Goal: Task Accomplishment & Management: Use online tool/utility

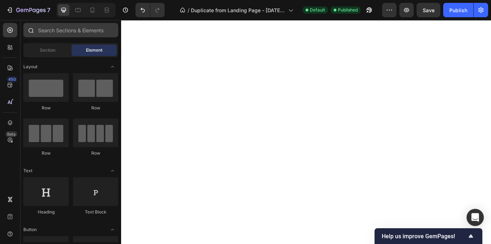
scroll to position [0, 0]
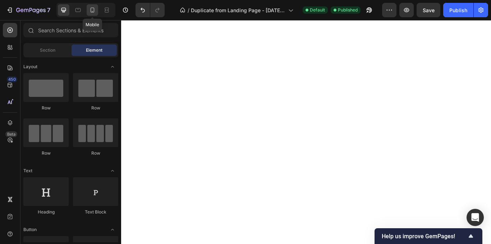
click at [95, 10] on icon at bounding box center [92, 9] width 7 height 7
click div "Image"
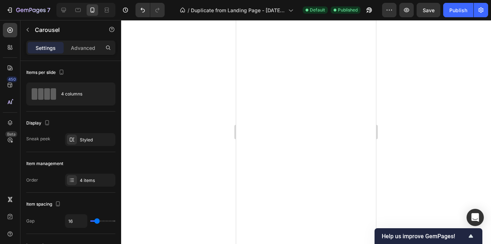
click icon "Carousel Next Arrow"
click img
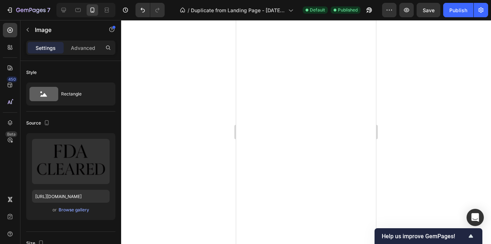
click img
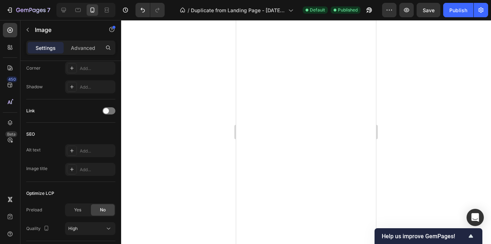
click img
click icon
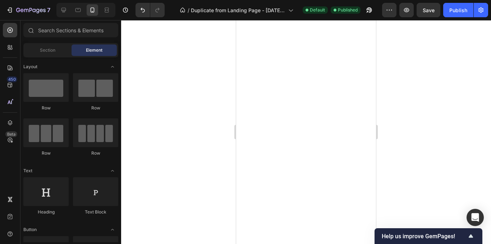
click icon "Carousel Next Arrow"
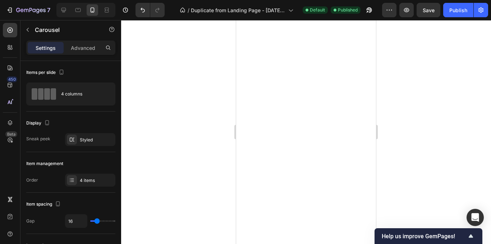
click icon "Carousel Next Arrow"
click icon "Carousel Back Arrow"
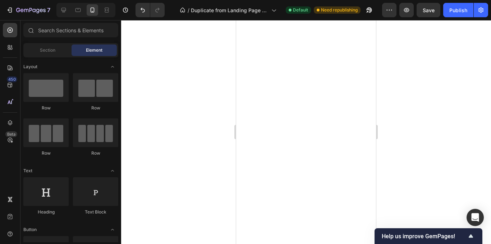
click icon
click at [84, 34] on input "text" at bounding box center [70, 30] width 95 height 14
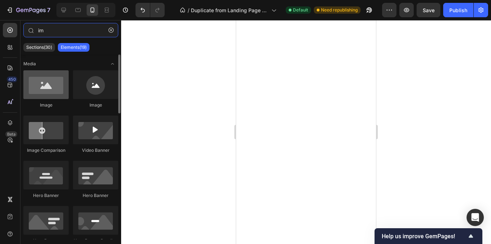
type input "im"
drag, startPoint x: 51, startPoint y: 88, endPoint x: 36, endPoint y: 106, distance: 23.2
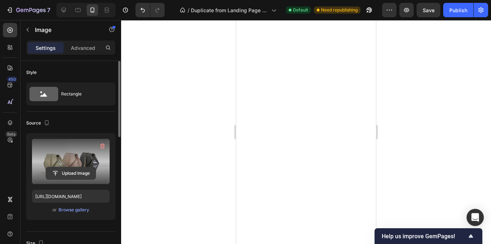
click at [75, 175] on input "file" at bounding box center [71, 173] width 50 height 12
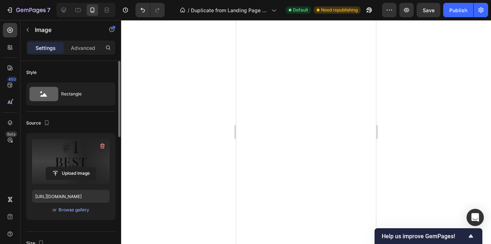
type input "[URL][DOMAIN_NAME]"
click icon "Carousel Back Arrow"
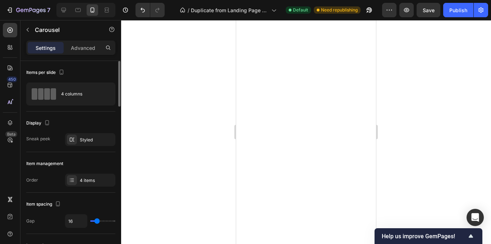
click img
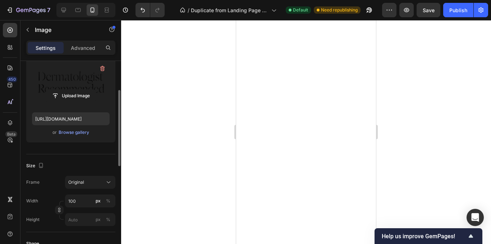
scroll to position [83, 0]
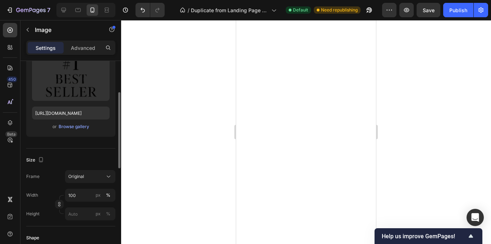
click img
click icon "Carousel Next Arrow"
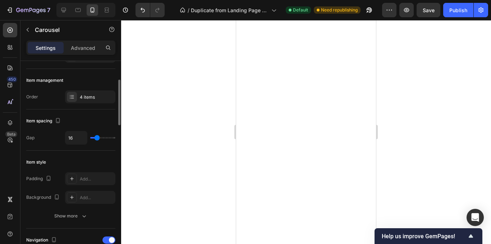
scroll to position [0, 0]
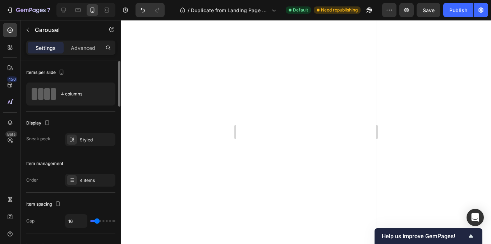
click icon "Carousel Back Arrow"
click img
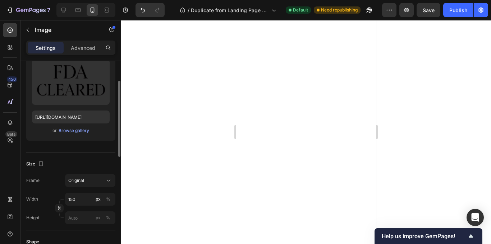
scroll to position [89, 0]
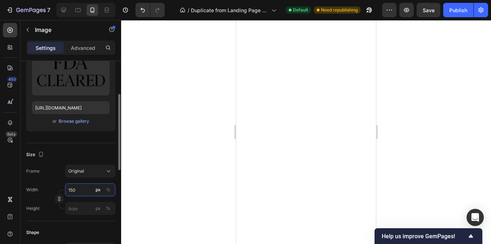
click at [88, 190] on input "150" at bounding box center [90, 190] width 50 height 13
type input "100"
click img
click icon "Carousel Next Arrow"
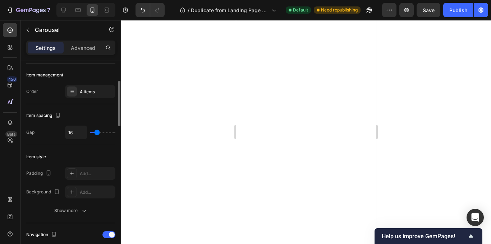
scroll to position [0, 0]
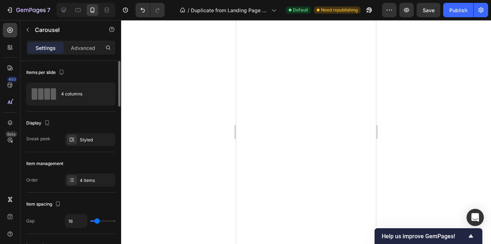
click icon "Carousel Next Arrow"
click img
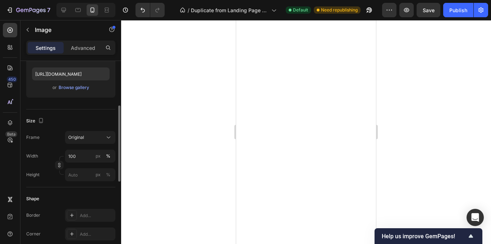
scroll to position [124, 0]
click icon "Carousel Next Arrow"
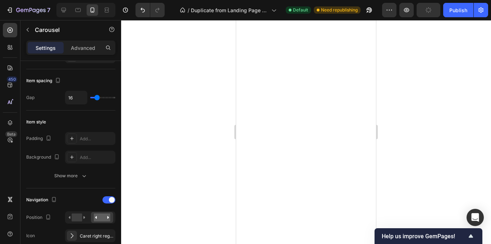
scroll to position [0, 0]
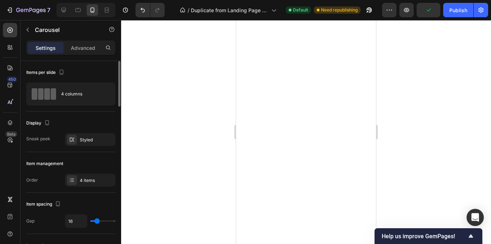
click img
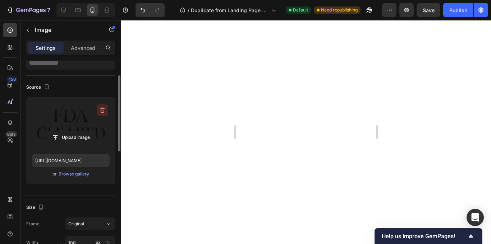
scroll to position [40, 0]
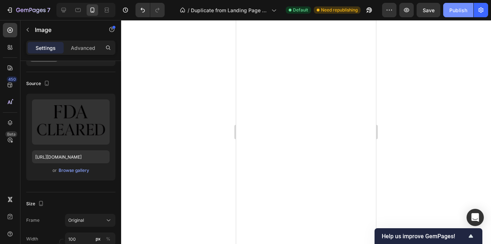
click at [457, 8] on div "Publish" at bounding box center [458, 10] width 18 height 8
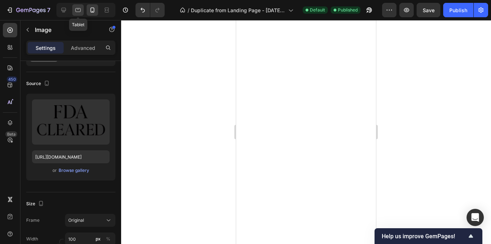
click at [80, 14] on div at bounding box center [77, 9] width 11 height 11
type input "[URL][DOMAIN_NAME]"
type input "150"
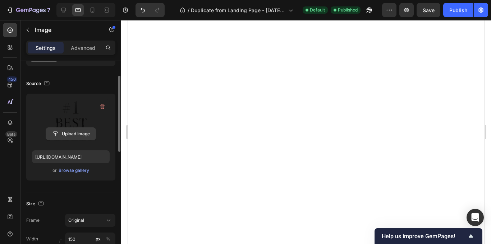
click at [80, 136] on input "file" at bounding box center [71, 134] width 50 height 12
click icon "Carousel Next Arrow"
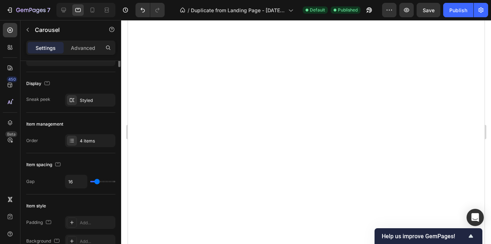
scroll to position [0, 0]
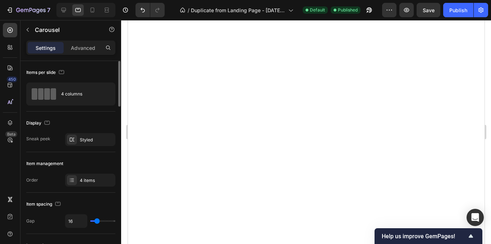
click icon "Carousel Next Arrow"
click img
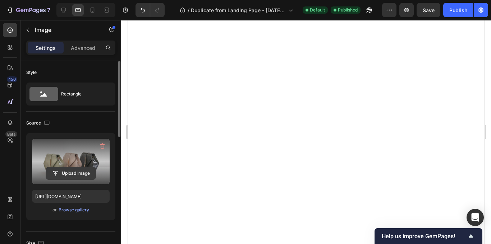
click at [73, 170] on input "file" at bounding box center [71, 173] width 50 height 12
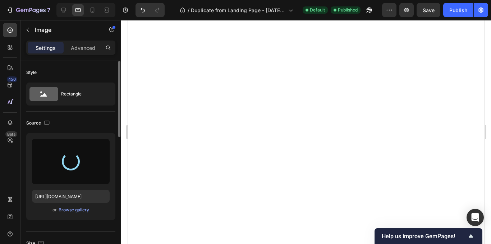
type input "[URL][DOMAIN_NAME]"
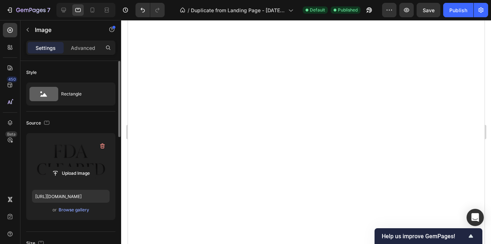
click img
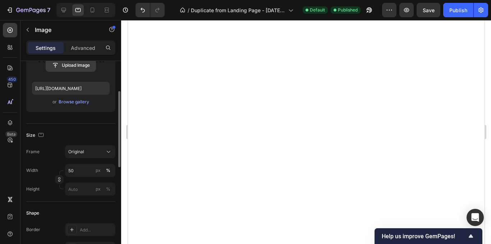
scroll to position [101, 0]
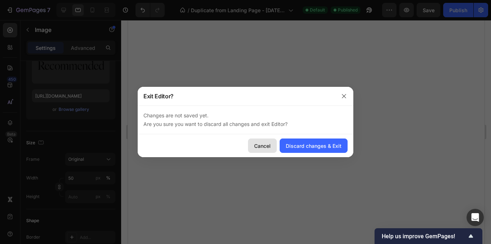
click at [273, 145] on button "Cancel" at bounding box center [262, 146] width 29 height 14
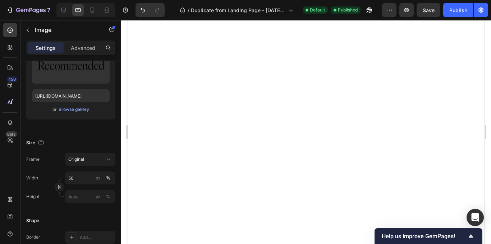
click img
click at [79, 180] on input "100" at bounding box center [90, 178] width 50 height 13
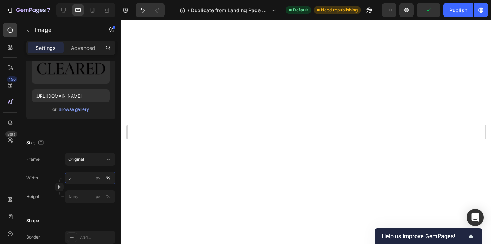
type input "50"
click div "Buy It Now"
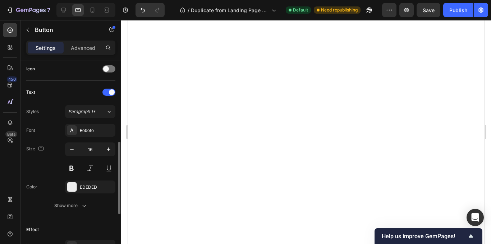
scroll to position [224, 0]
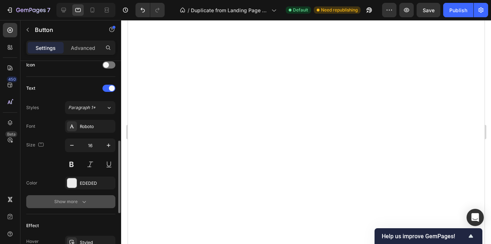
click at [79, 200] on div "Show more" at bounding box center [70, 201] width 33 height 7
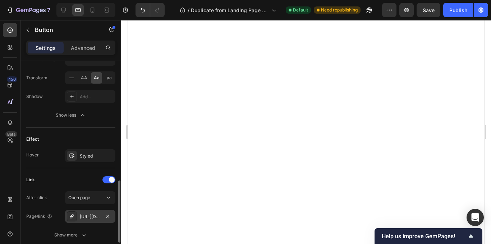
scroll to position [412, 0]
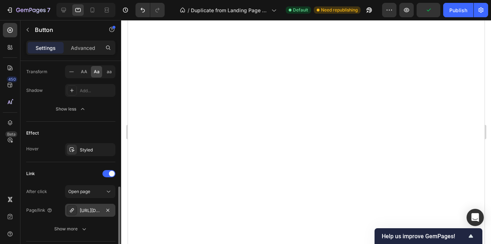
click at [94, 206] on div "[URL][DOMAIN_NAME]" at bounding box center [90, 211] width 21 height 6
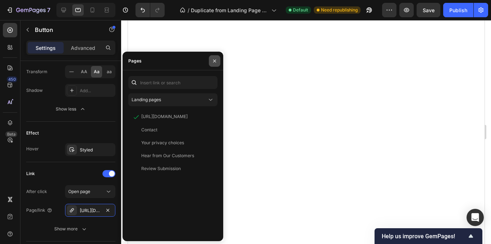
click at [218, 64] on button "button" at bounding box center [214, 60] width 11 height 11
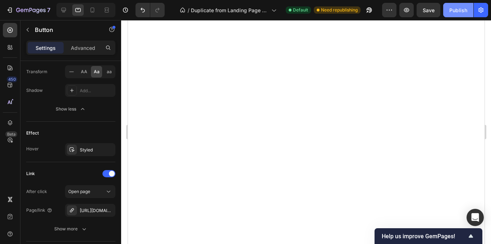
scroll to position [0, 0]
click at [465, 14] on button "Publish" at bounding box center [458, 10] width 30 height 14
